Goal: Transaction & Acquisition: Purchase product/service

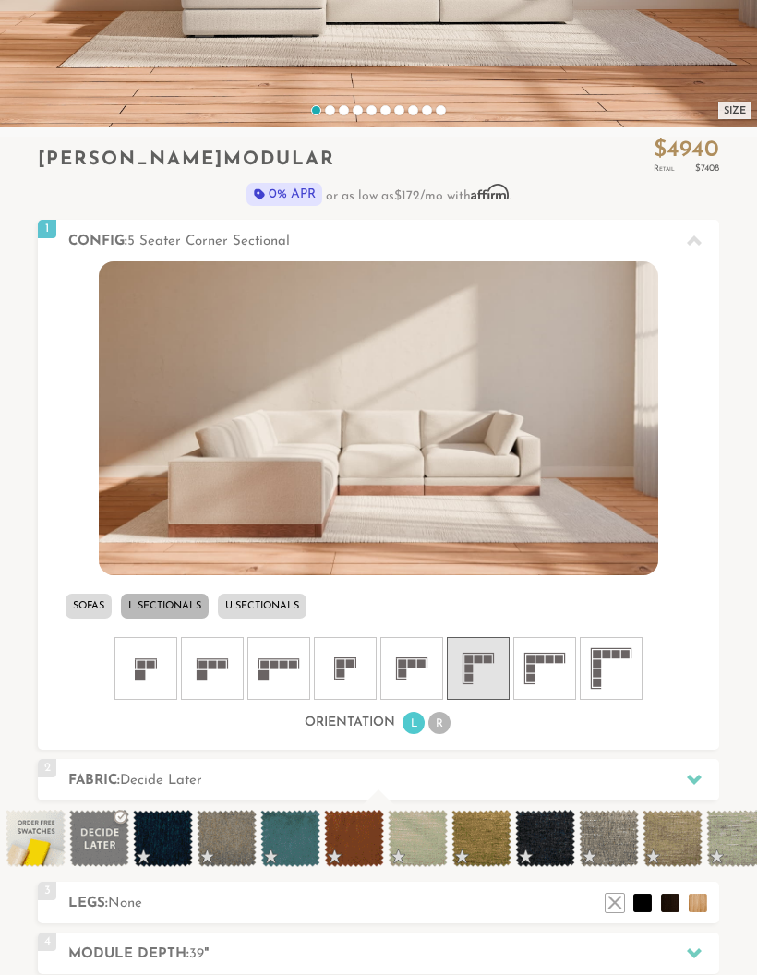
scroll to position [447, 0]
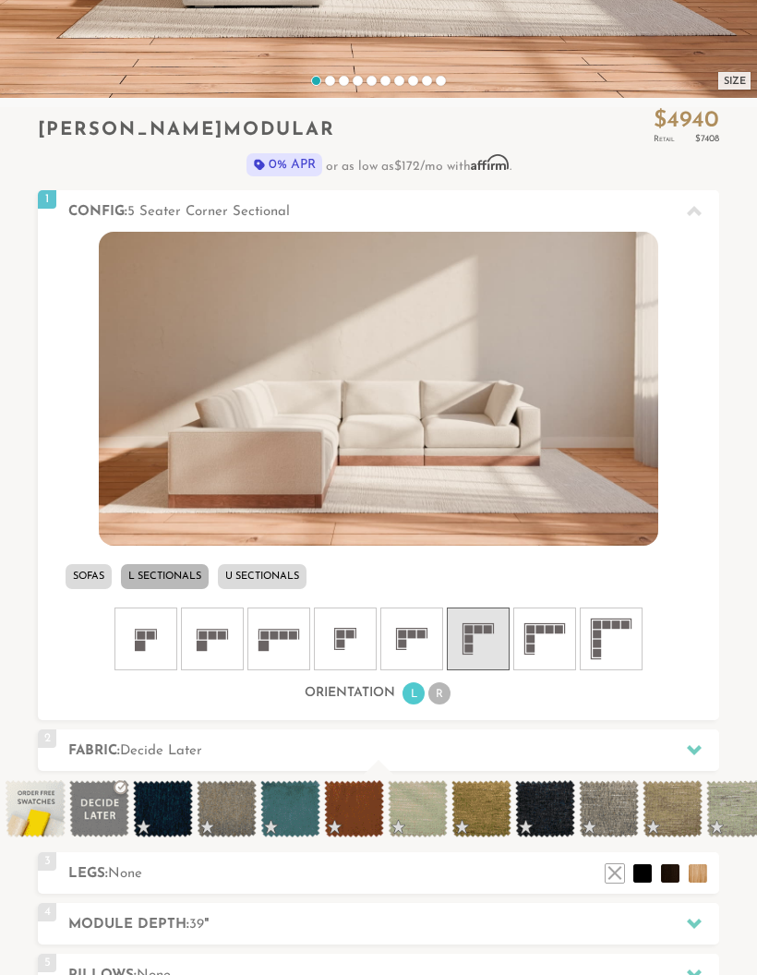
click at [432, 623] on icon at bounding box center [411, 638] width 55 height 55
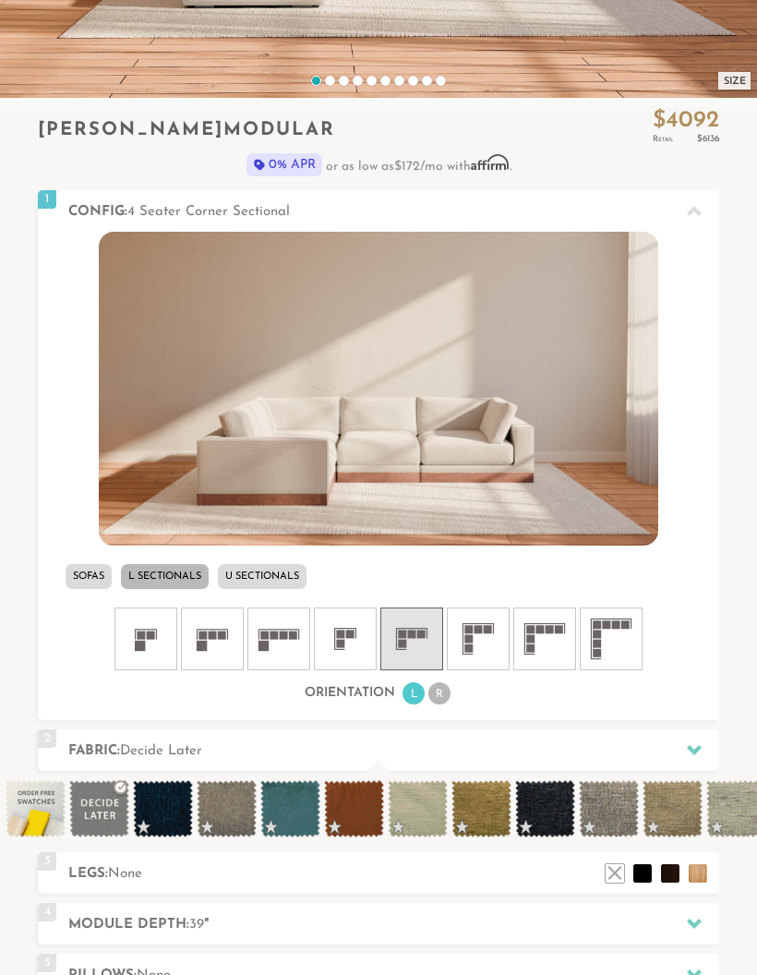
scroll to position [521, 0]
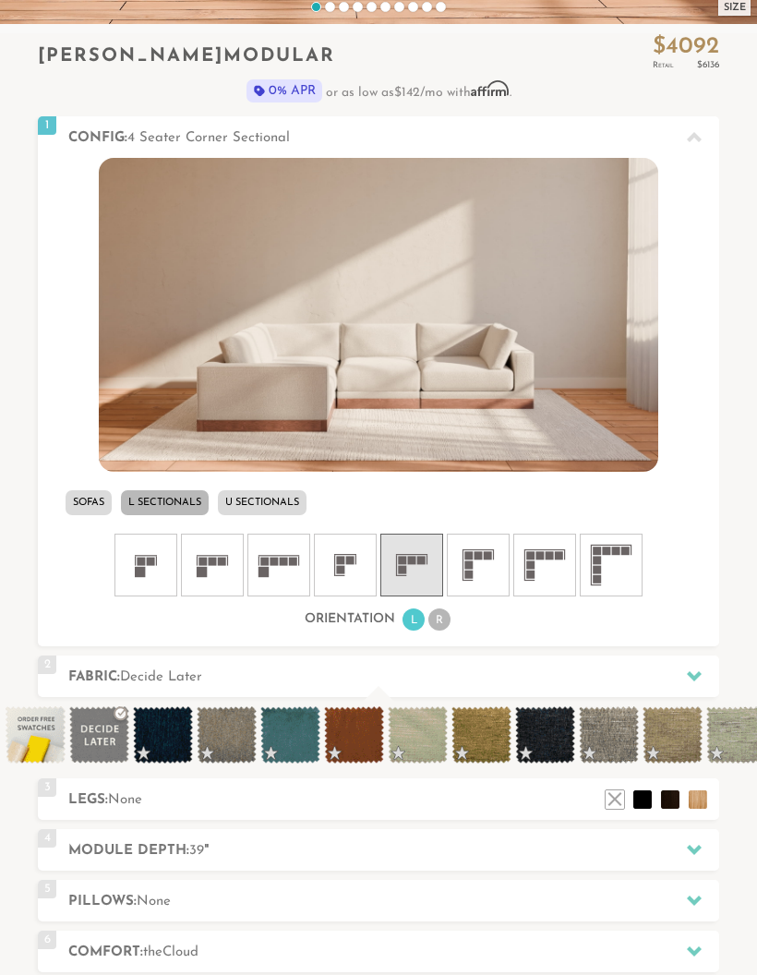
click at [299, 706] on span at bounding box center [290, 734] width 60 height 57
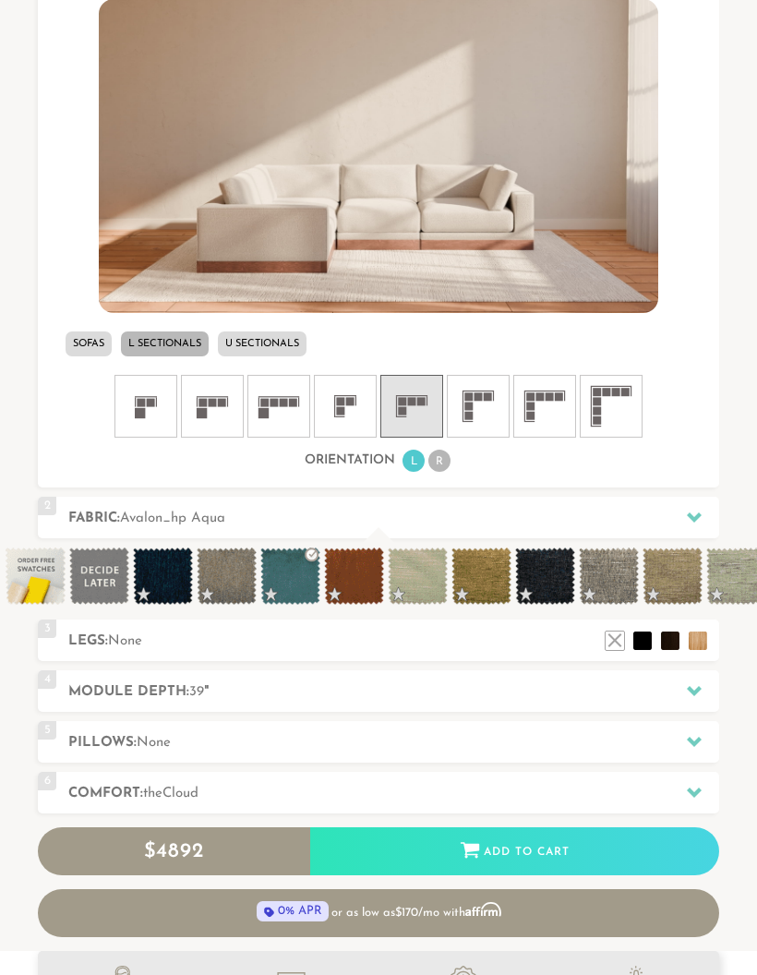
scroll to position [679, 0]
click at [499, 547] on span at bounding box center [481, 575] width 60 height 57
click at [564, 557] on span at bounding box center [545, 575] width 60 height 57
click at [612, 547] on span at bounding box center [609, 575] width 60 height 57
click at [319, 551] on span at bounding box center [290, 575] width 60 height 57
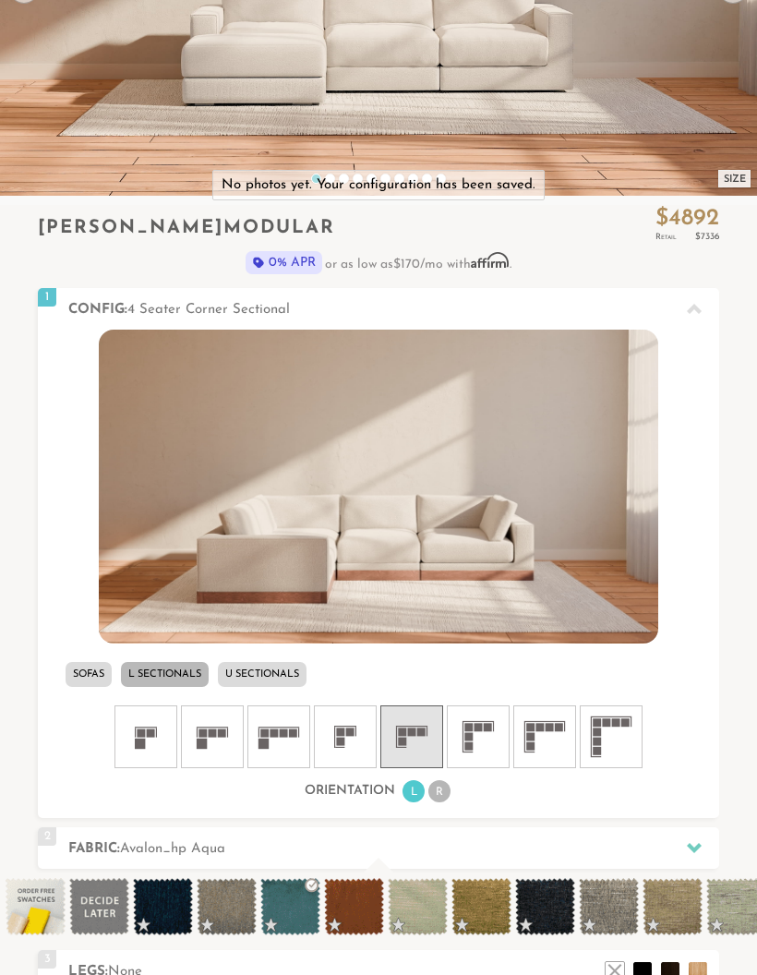
scroll to position [343, 0]
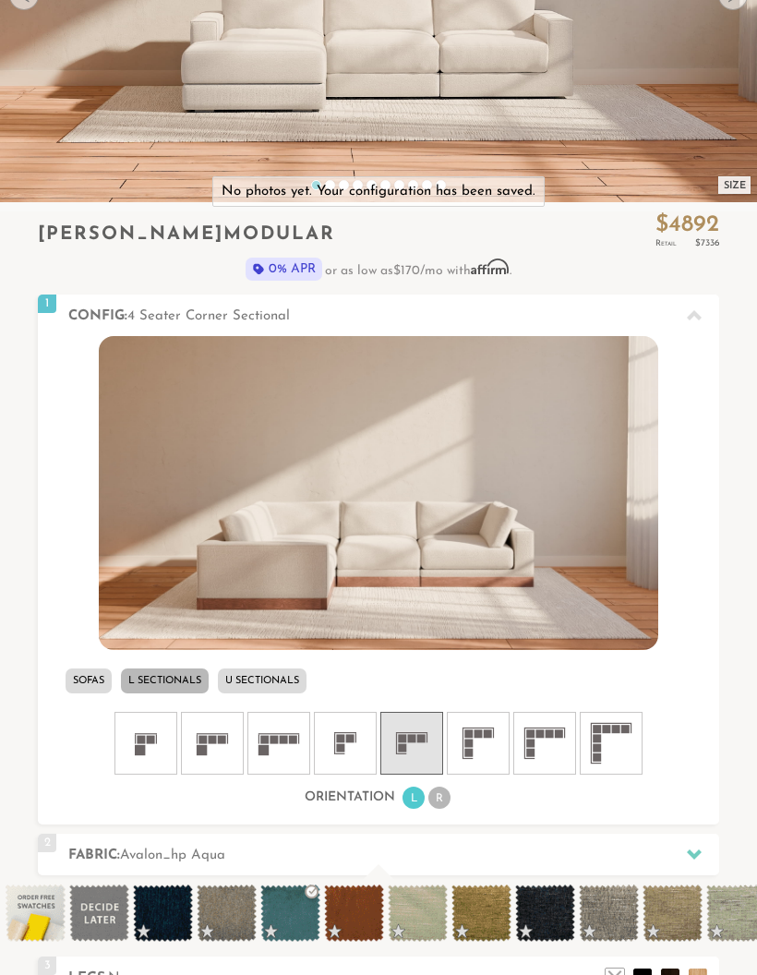
click at [488, 734] on icon at bounding box center [478, 742] width 55 height 55
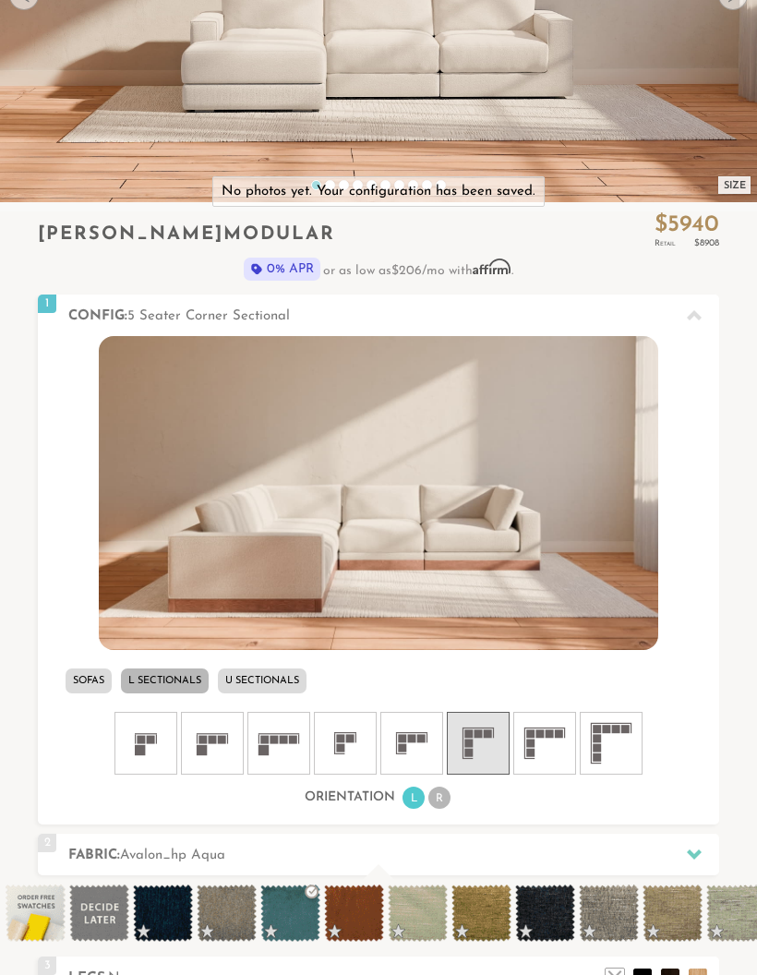
click at [415, 728] on icon at bounding box center [411, 742] width 55 height 55
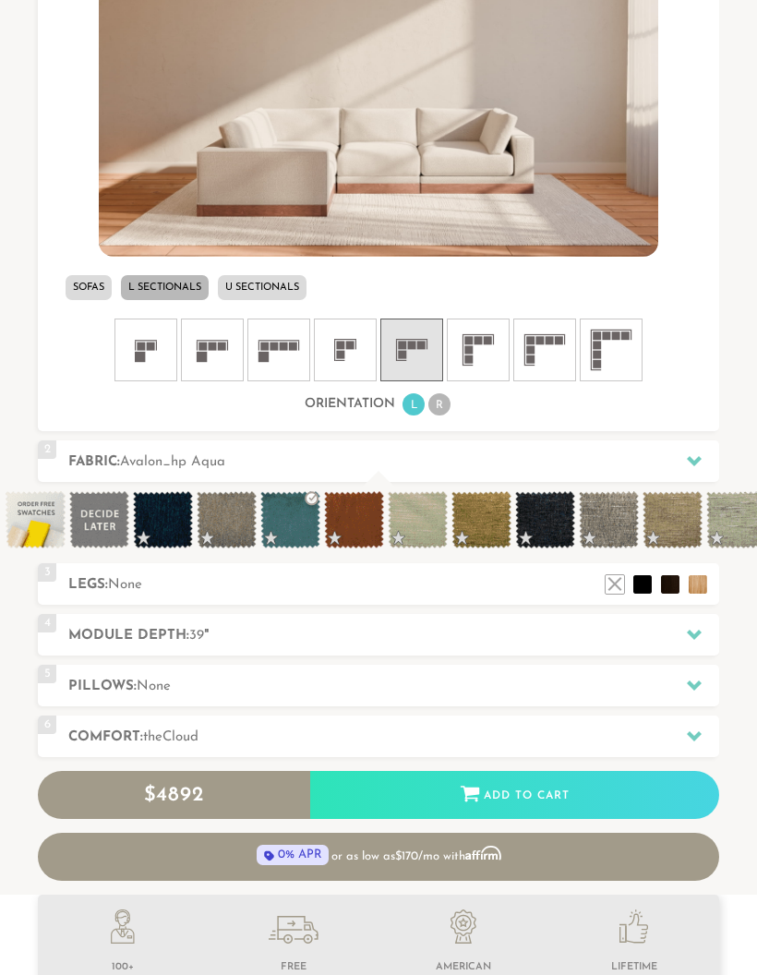
scroll to position [732, 0]
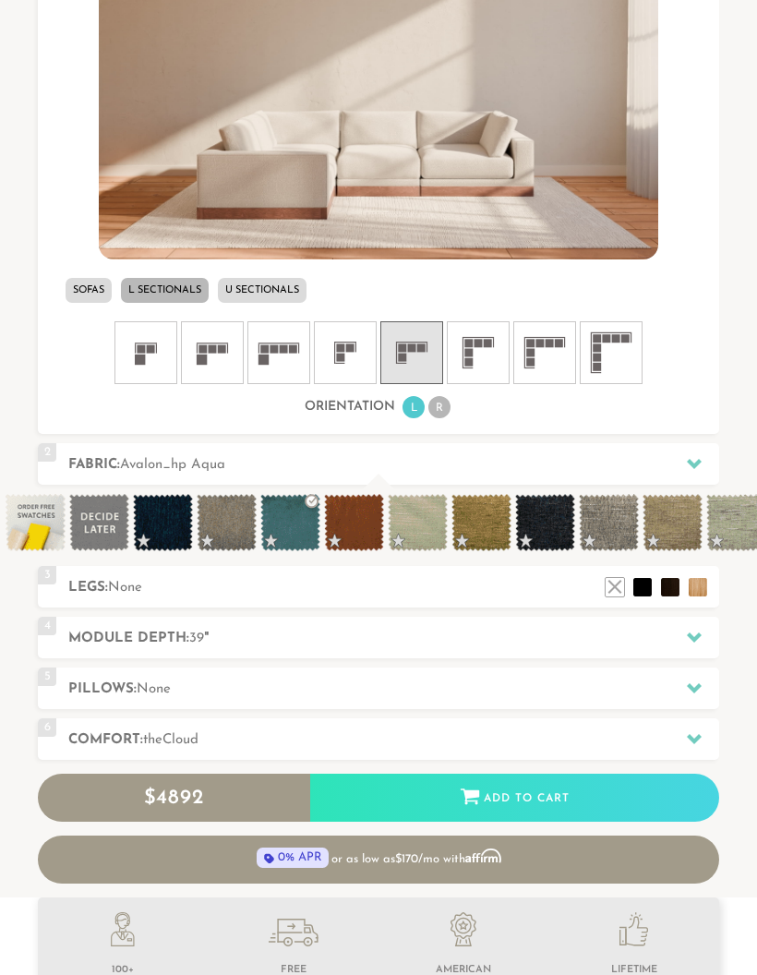
click at [546, 629] on h2 "Module Depth: 39 "" at bounding box center [393, 639] width 651 height 21
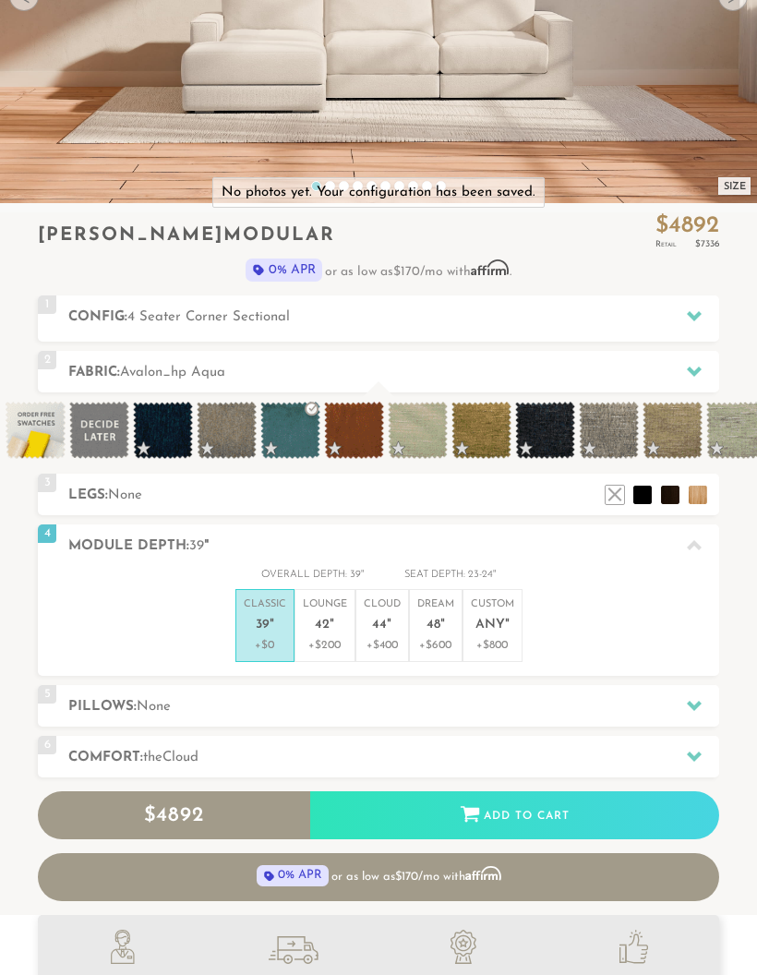
scroll to position [342, 0]
click at [680, 530] on div at bounding box center [694, 545] width 39 height 38
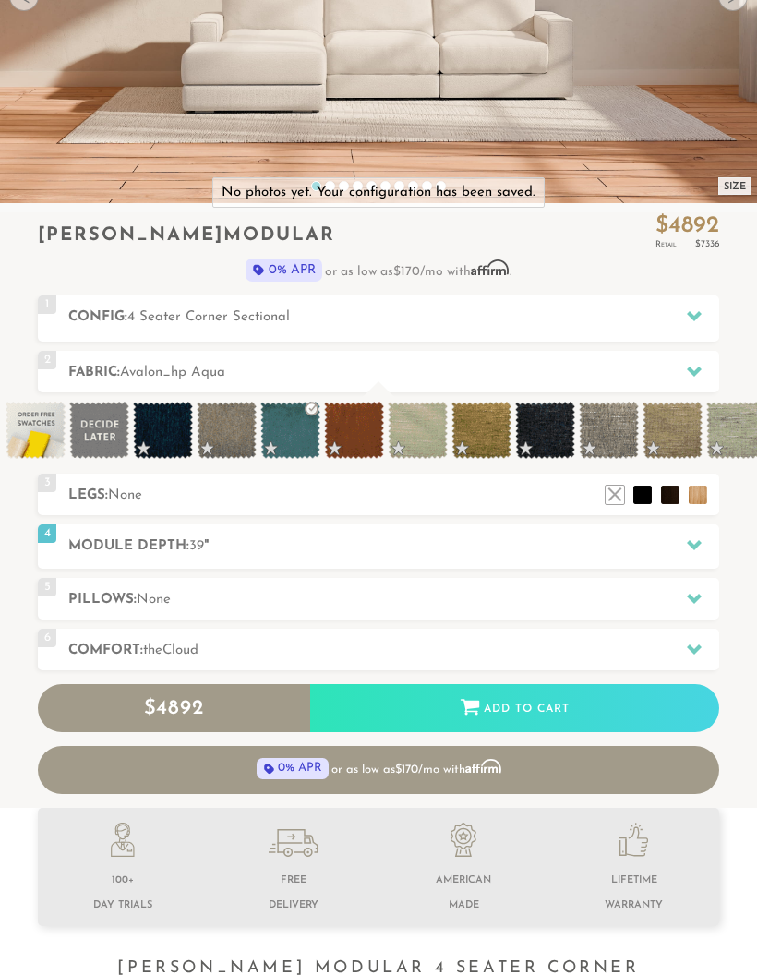
scroll to position [16834, 757]
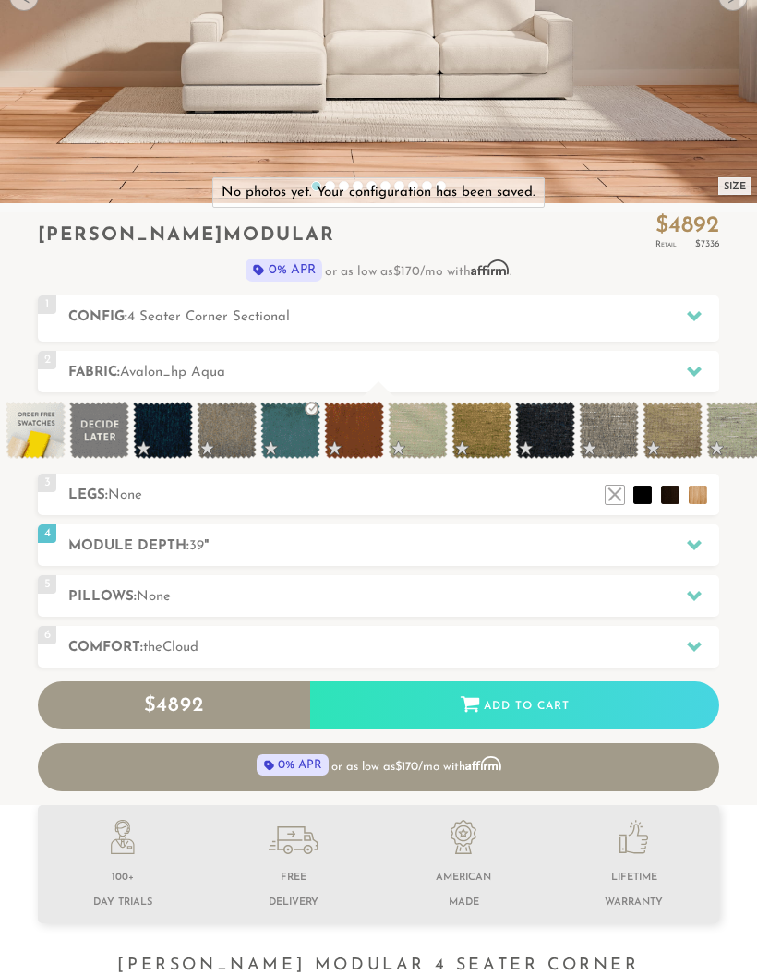
click at [681, 577] on div at bounding box center [694, 596] width 39 height 38
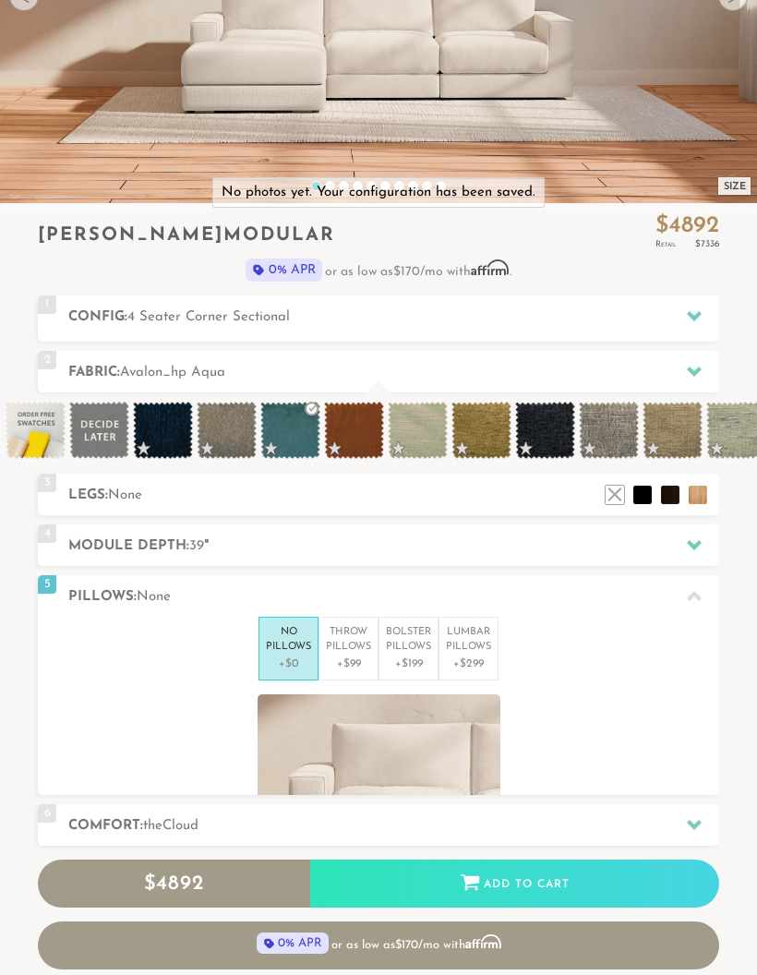
scroll to position [1, 1]
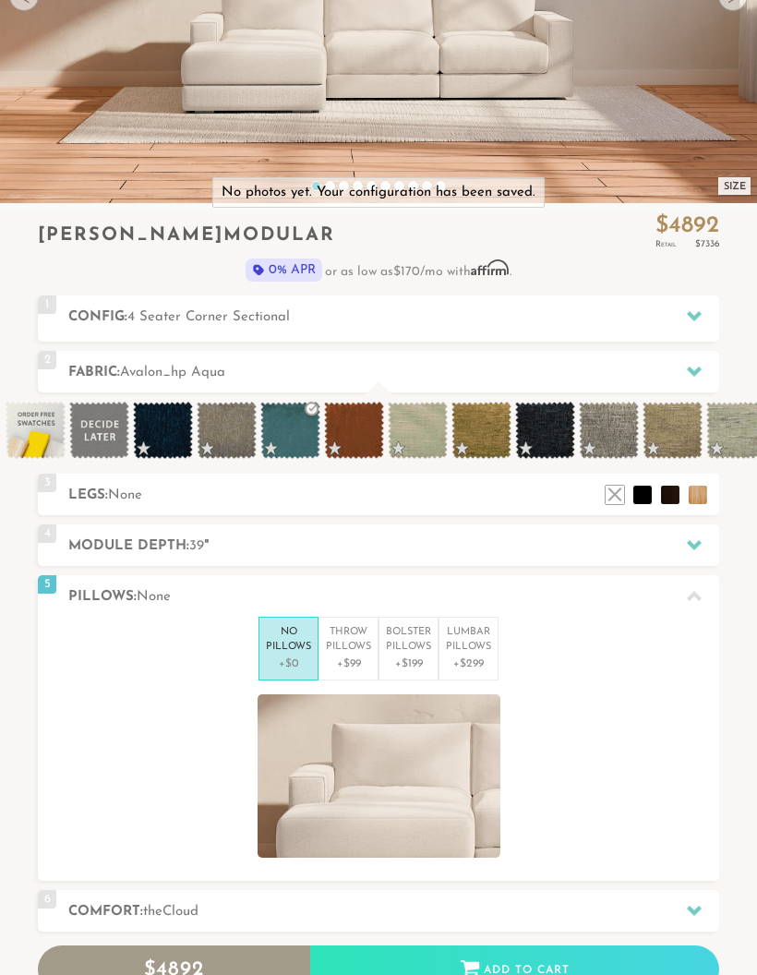
click at [367, 655] on p "+$99" at bounding box center [348, 663] width 45 height 17
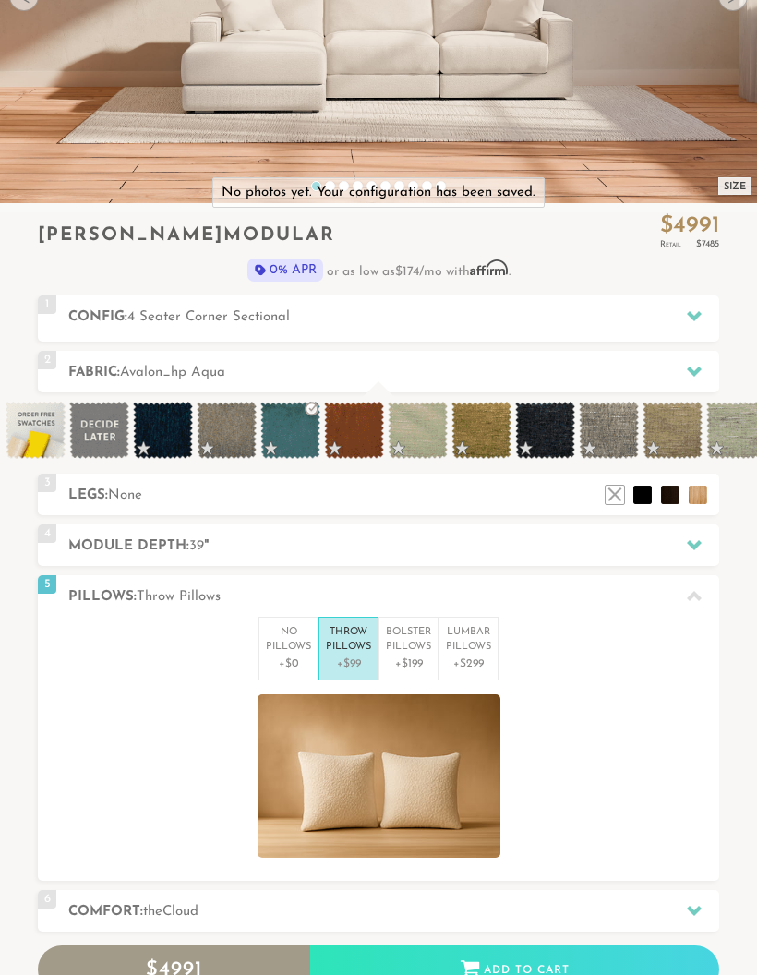
click at [430, 655] on p "+$199" at bounding box center [408, 663] width 45 height 17
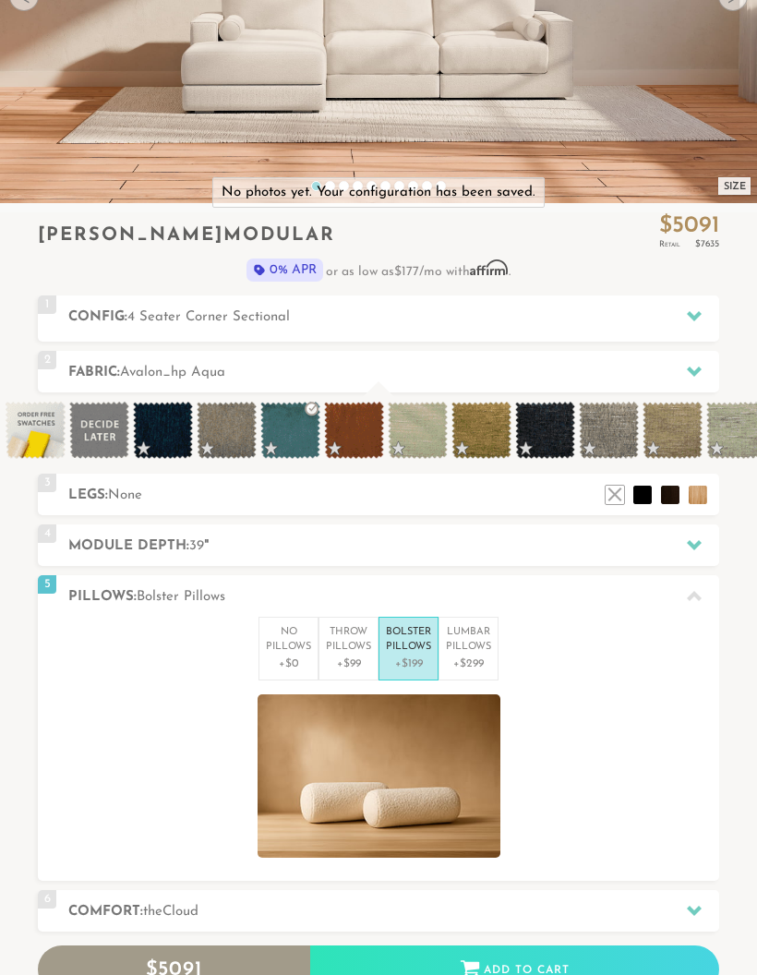
click at [482, 625] on p "Lumbar Pillows" at bounding box center [468, 640] width 45 height 30
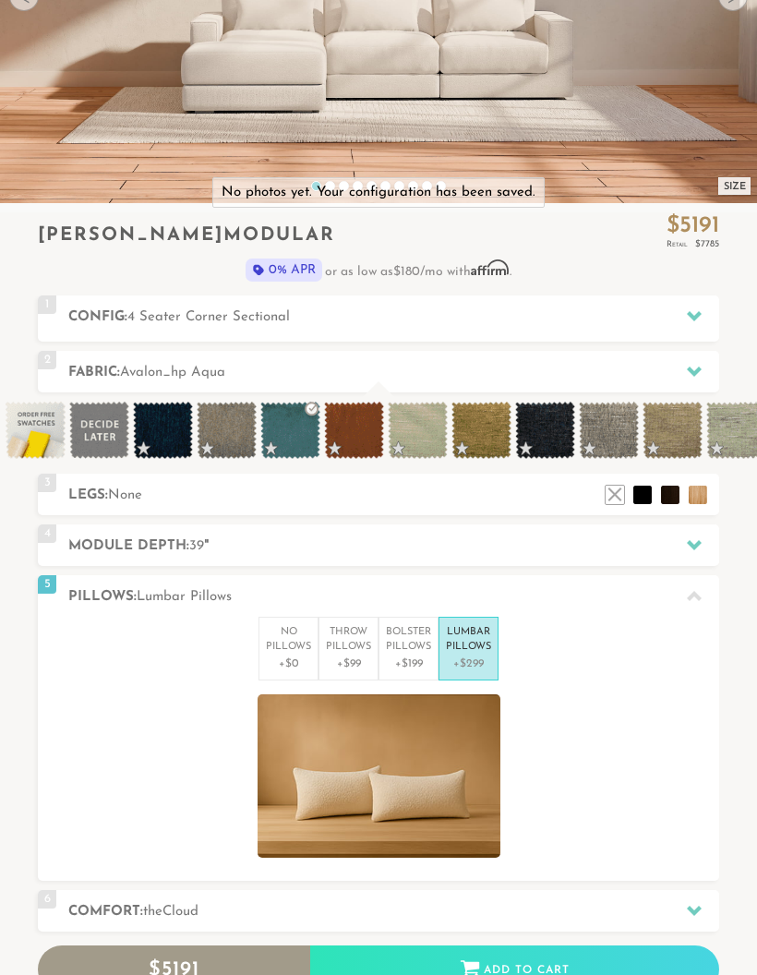
click at [284, 625] on p "No Pillows" at bounding box center [288, 640] width 45 height 30
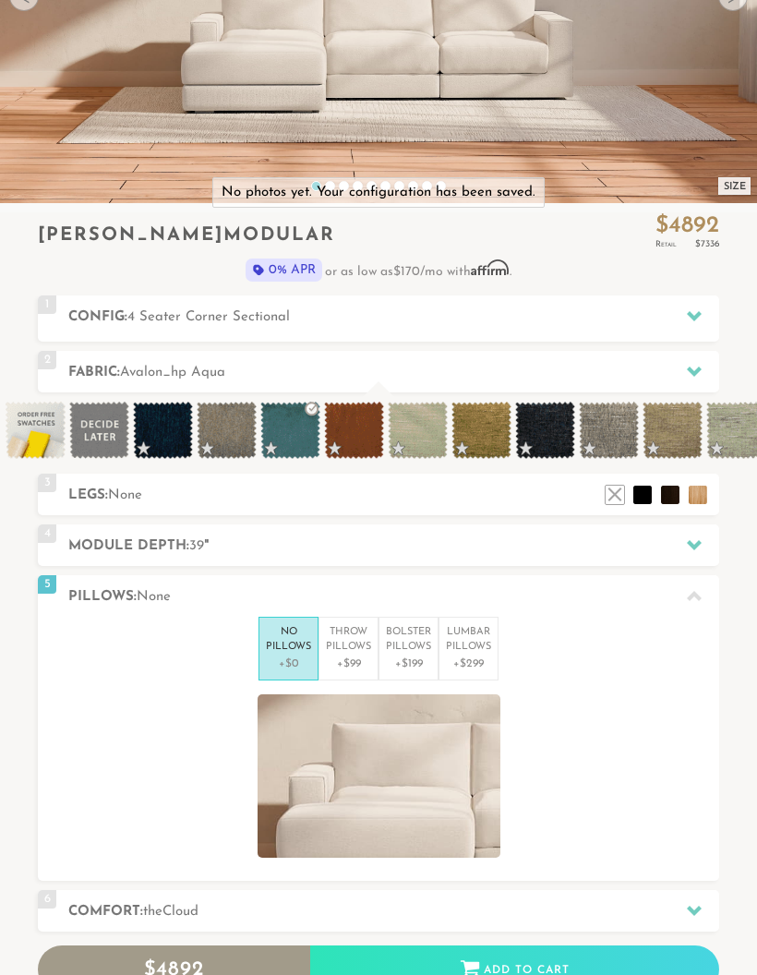
click at [688, 577] on div at bounding box center [694, 596] width 39 height 38
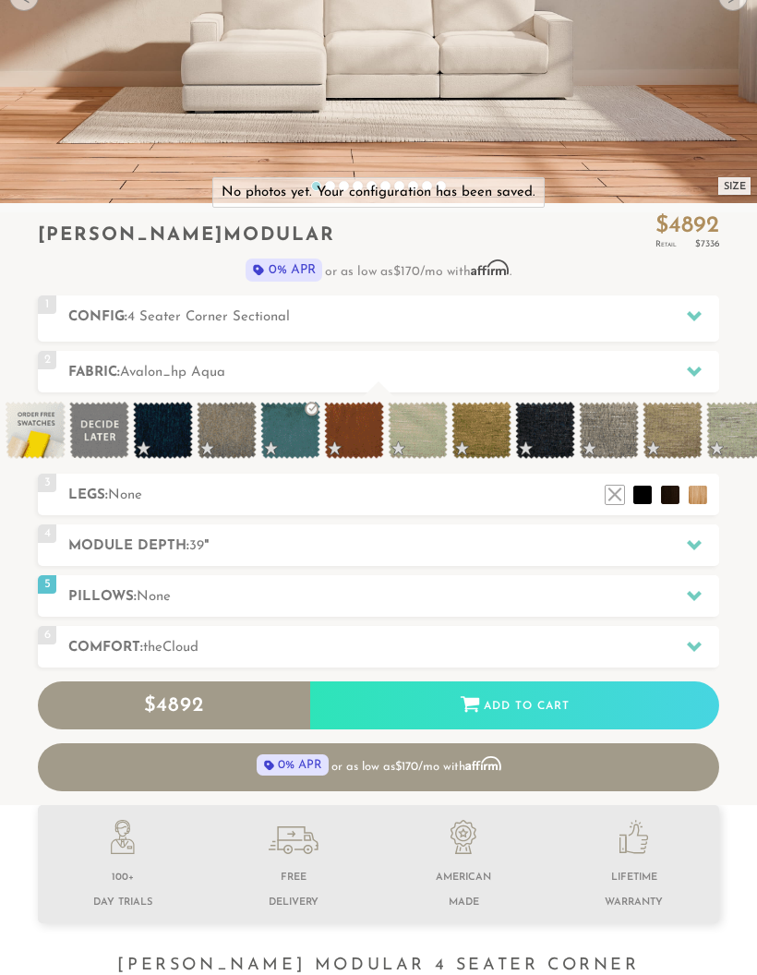
scroll to position [0, 0]
click at [658, 637] on h2 "Comfort: the Cloud" at bounding box center [393, 647] width 651 height 21
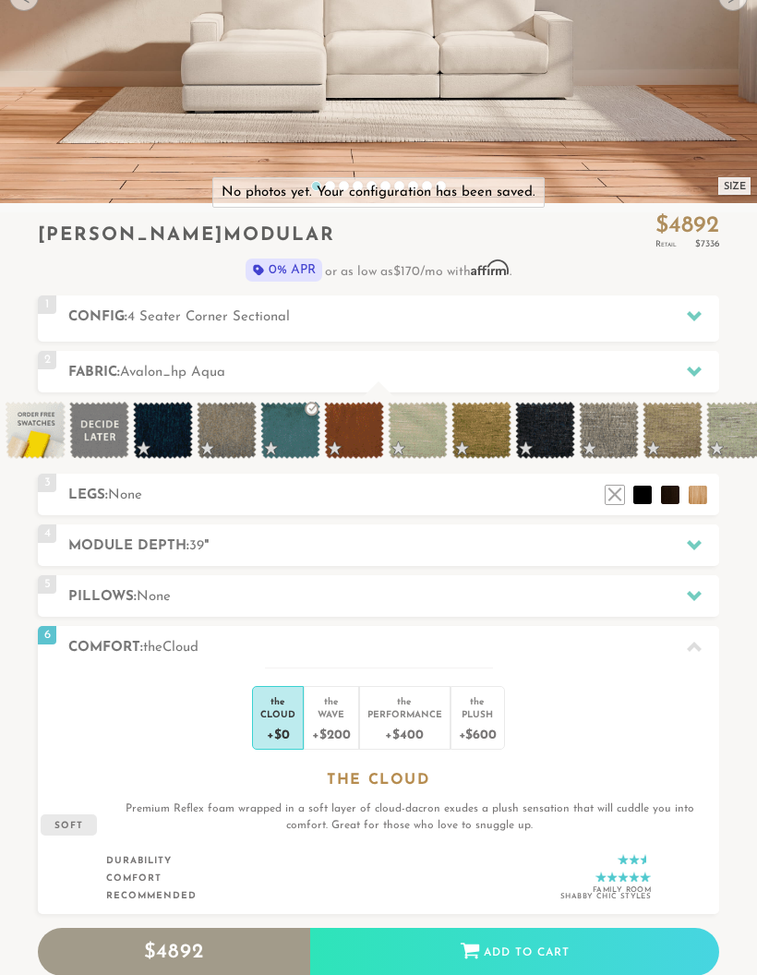
click at [332, 707] on div "Wave" at bounding box center [331, 713] width 38 height 13
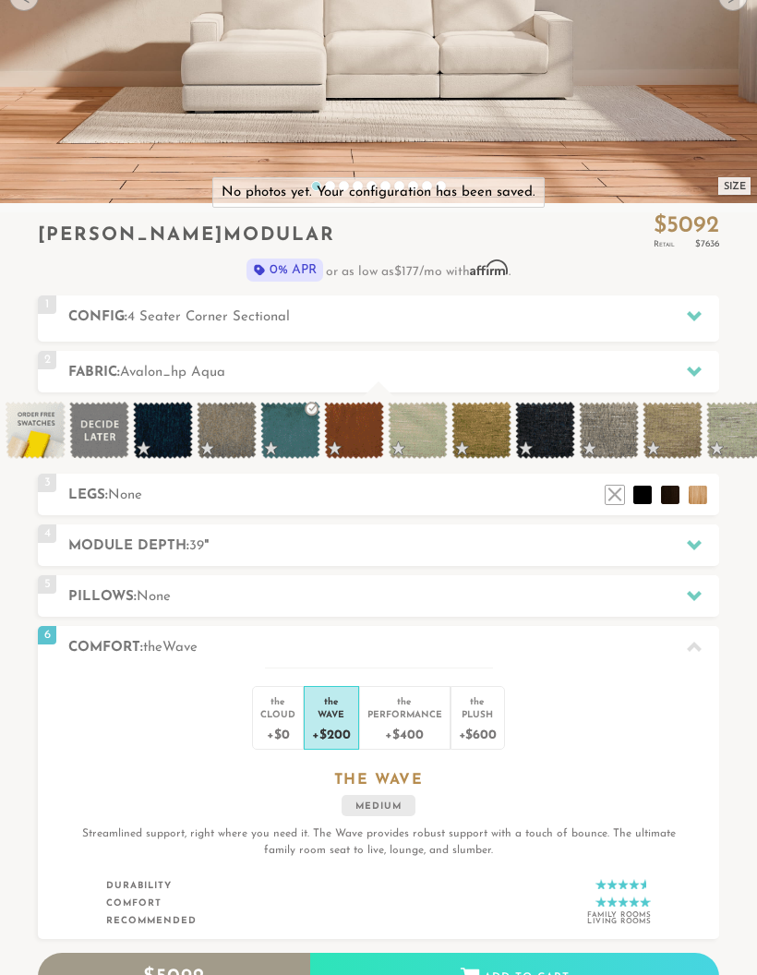
click at [382, 707] on div "Performance" at bounding box center [404, 713] width 75 height 13
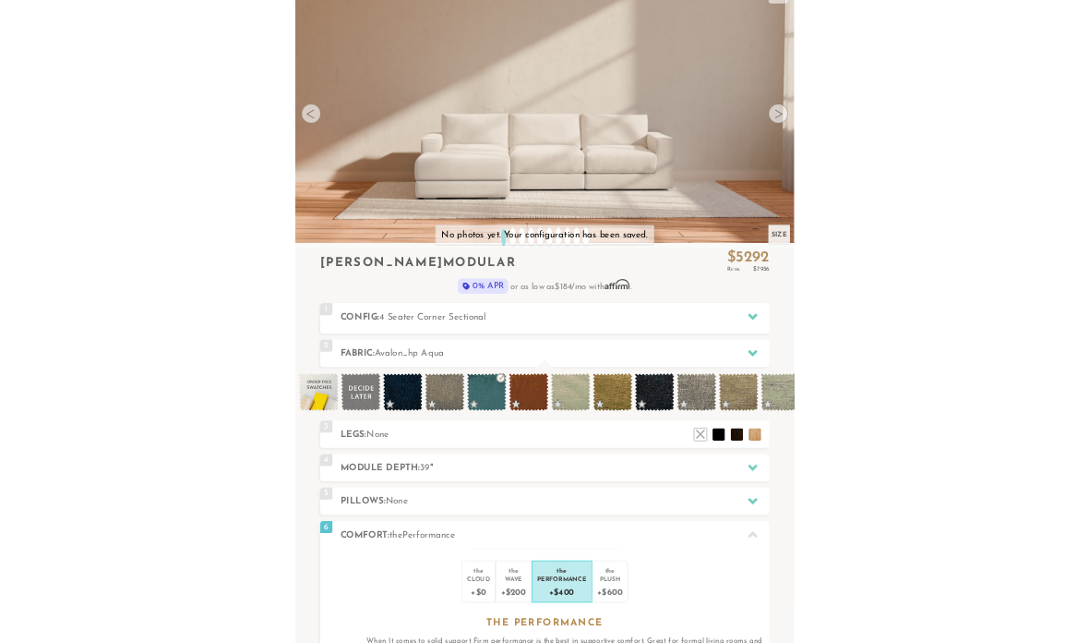
scroll to position [19075, 1089]
